Goal: Find specific page/section: Find specific page/section

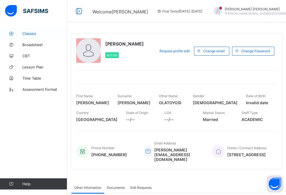
click at [29, 36] on link "Classes" at bounding box center [33, 33] width 67 height 11
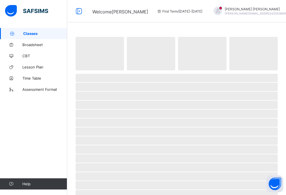
click at [29, 36] on link "Classes" at bounding box center [33, 33] width 67 height 11
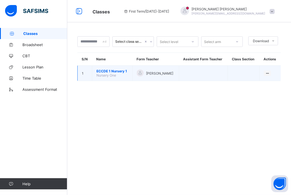
click at [100, 73] on span "ECCDE 1 Nursery 1" at bounding box center [112, 71] width 32 height 4
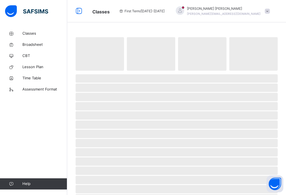
click at [100, 77] on span "‌" at bounding box center [177, 78] width 202 height 8
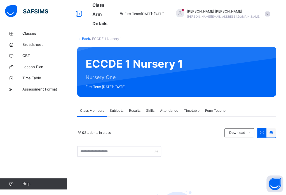
click at [270, 11] on span at bounding box center [267, 13] width 5 height 5
click at [151, 25] on div "Back / ECCDE 1 Nursery 1 ECCDE 1 Nursery 1 Nursery One First Term [DATE]-[DATE]…" at bounding box center [176, 135] width 219 height 270
click at [79, 39] on icon at bounding box center [79, 39] width 5 height 4
click at [84, 40] on link "Back" at bounding box center [86, 39] width 8 height 4
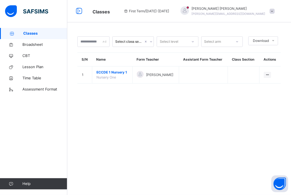
click at [189, 11] on div at bounding box center [184, 10] width 8 height 8
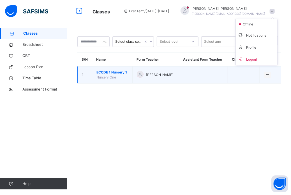
click at [104, 75] on span "ECCDE 1 Nursery 1" at bounding box center [112, 72] width 32 height 5
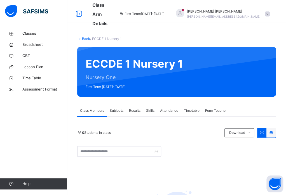
click at [116, 114] on div "Subjects" at bounding box center [116, 110] width 19 height 11
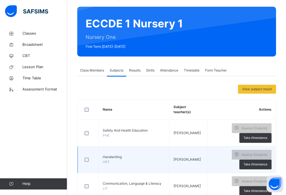
scroll to position [39, 0]
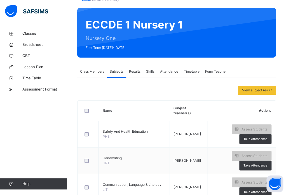
click at [133, 72] on span "Results" at bounding box center [134, 71] width 11 height 5
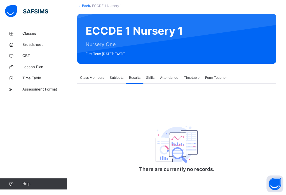
click at [148, 78] on span "Skills" at bounding box center [150, 77] width 8 height 5
click at [175, 78] on span "Attendance" at bounding box center [169, 77] width 18 height 5
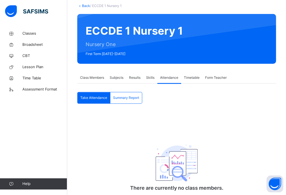
scroll to position [39, 0]
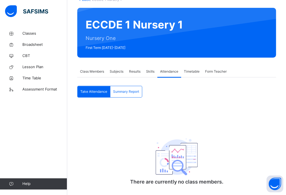
click at [190, 74] on div "Timetable" at bounding box center [191, 71] width 21 height 11
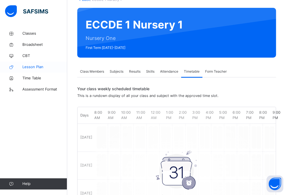
click at [38, 68] on span "Lesson Plan" at bounding box center [44, 67] width 45 height 6
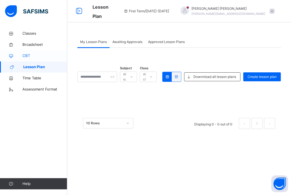
click at [28, 56] on span "CBT" at bounding box center [44, 56] width 45 height 6
